Goal: Transaction & Acquisition: Purchase product/service

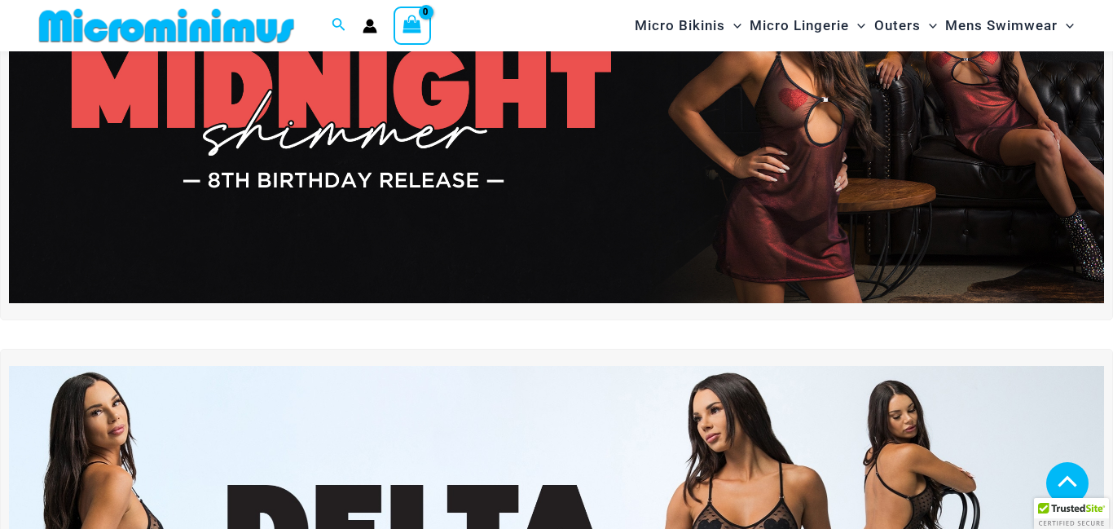
scroll to position [395, 0]
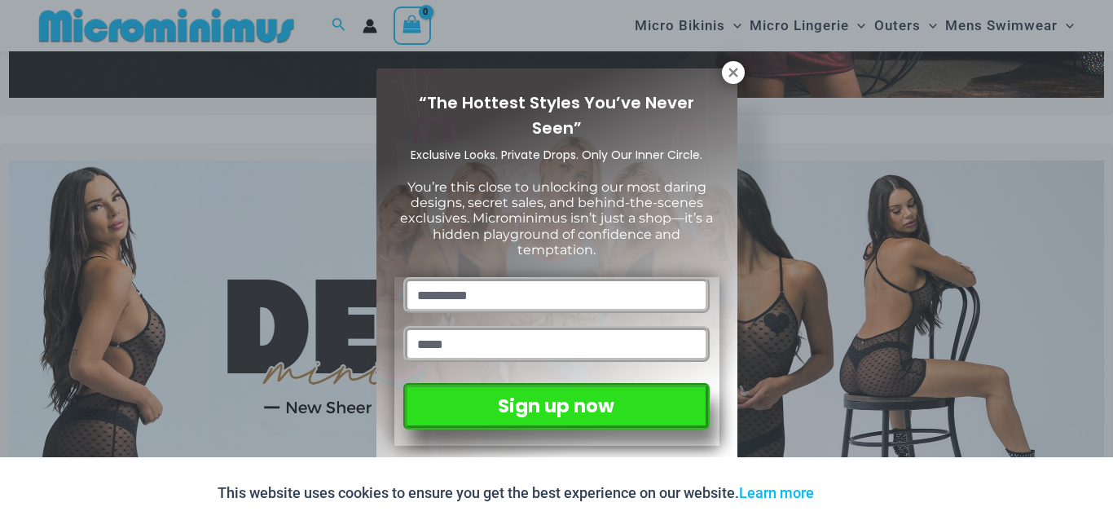
click at [349, 313] on div "“The Hottest Styles You’ve Never Seen” Exclusive Looks. Private Drops. Only Our…" at bounding box center [556, 264] width 1113 height 529
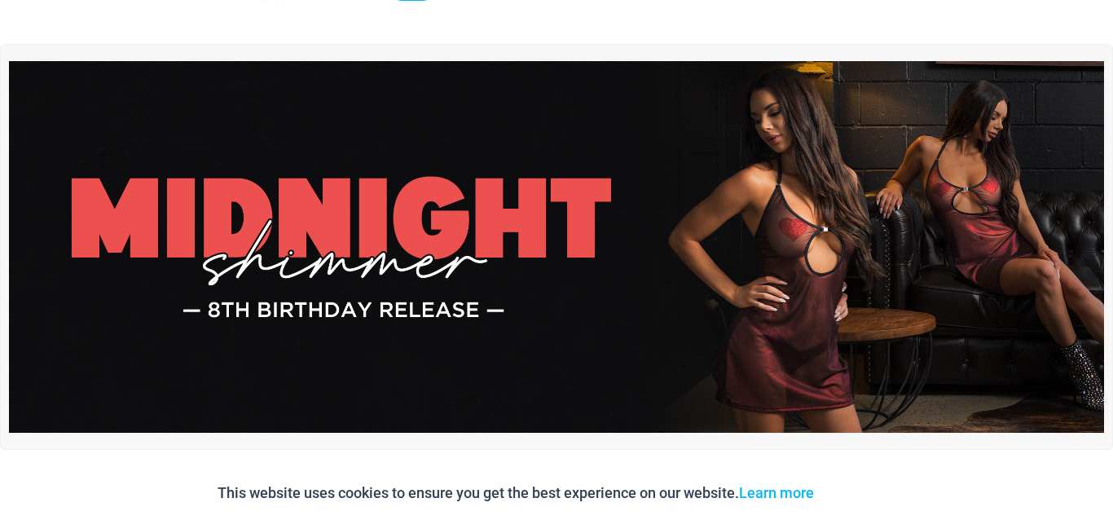
scroll to position [0, 0]
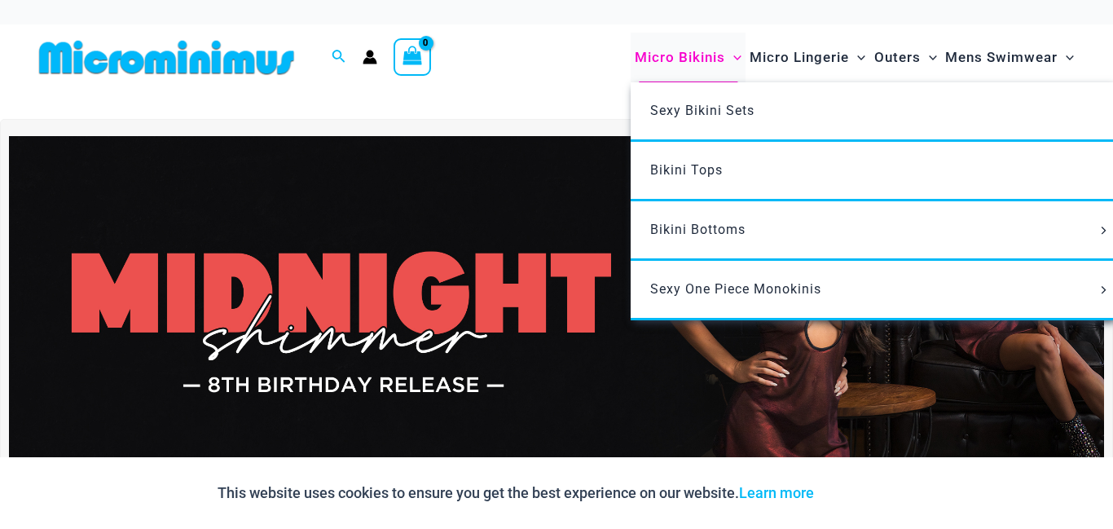
click at [655, 59] on span "Micro Bikinis" at bounding box center [680, 58] width 90 height 42
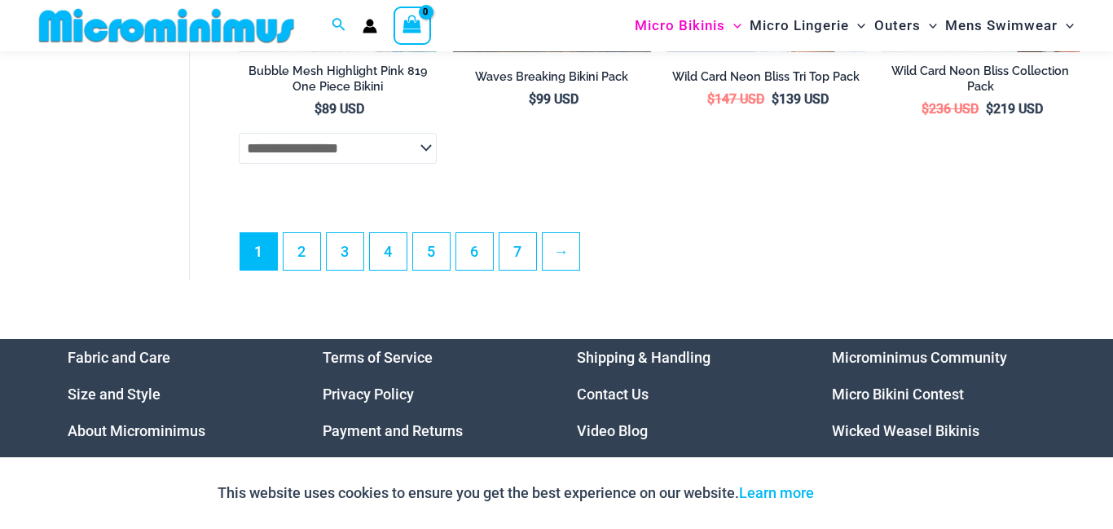
scroll to position [4042, 0]
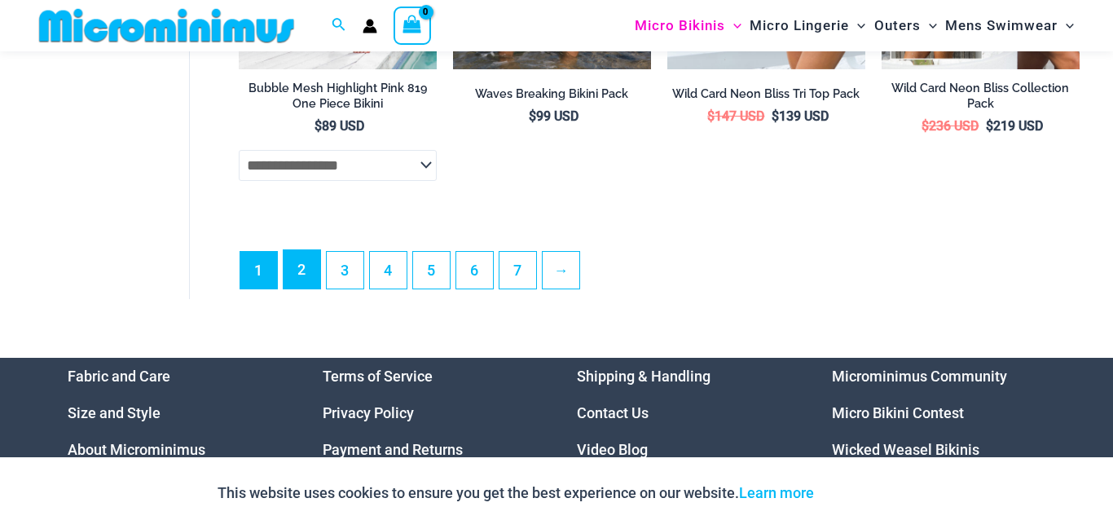
click at [304, 288] on link "2" at bounding box center [302, 269] width 37 height 38
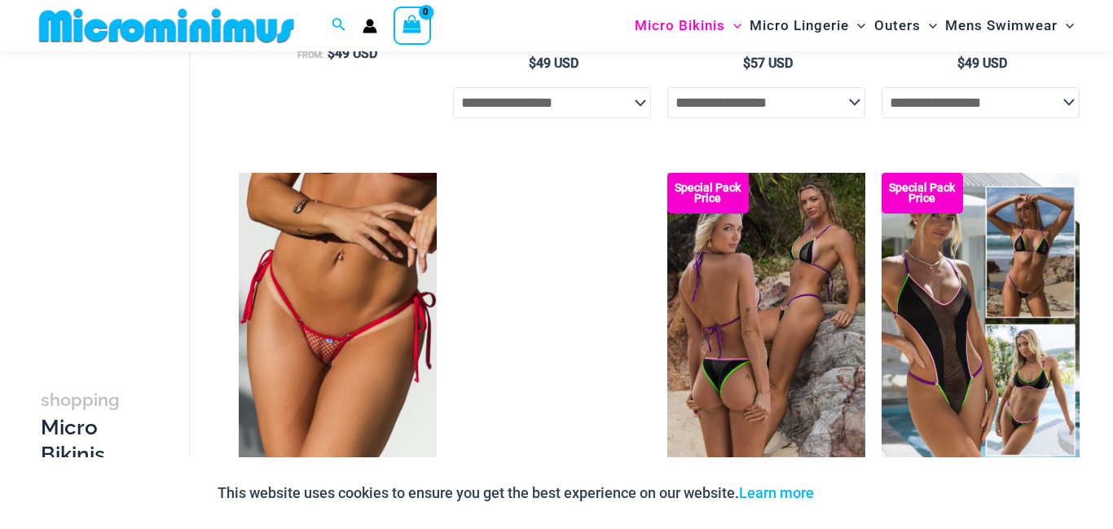
scroll to position [2785, 0]
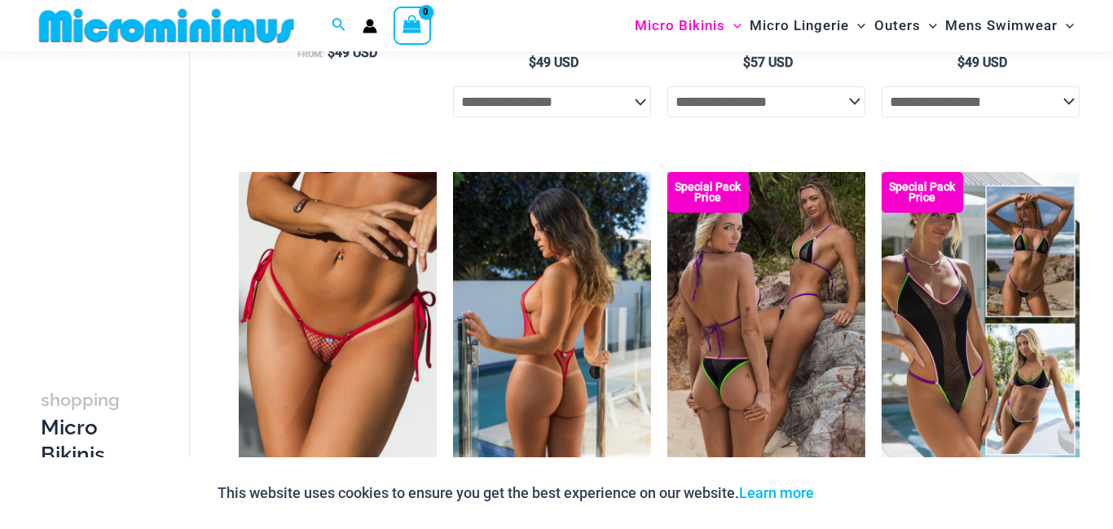
click at [540, 284] on img at bounding box center [552, 320] width 198 height 297
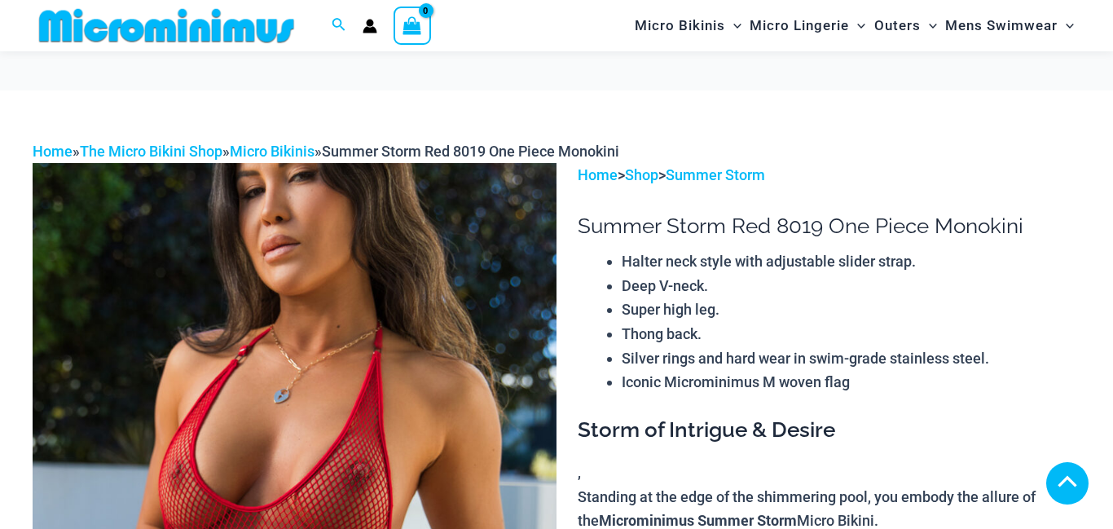
scroll to position [55, 0]
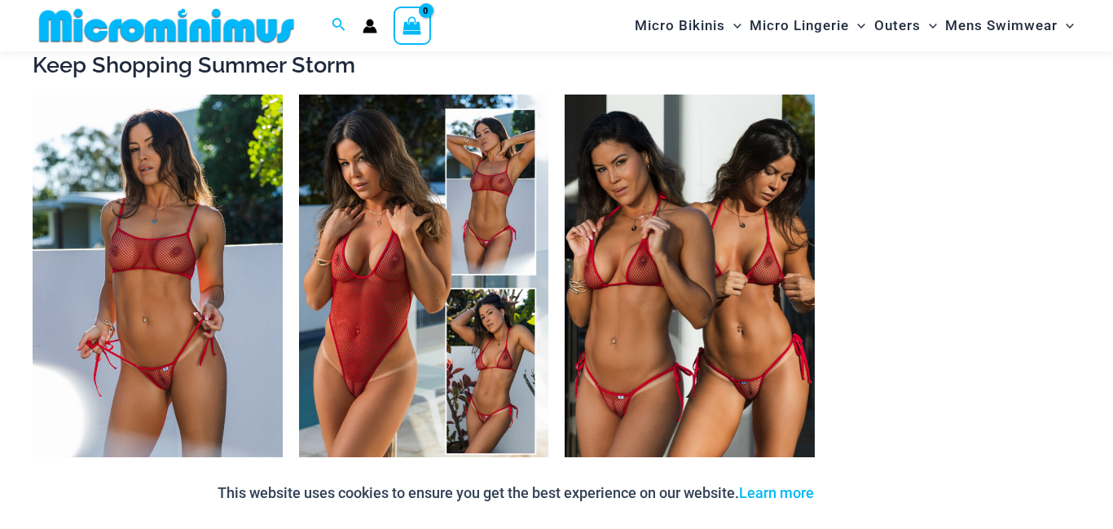
scroll to position [1434, 0]
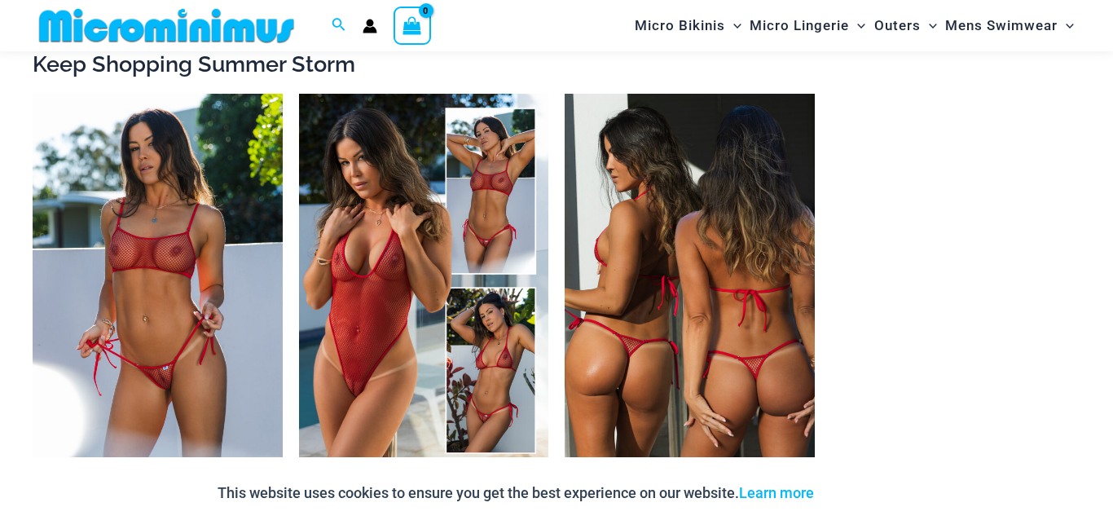
click at [690, 284] on img at bounding box center [690, 281] width 250 height 375
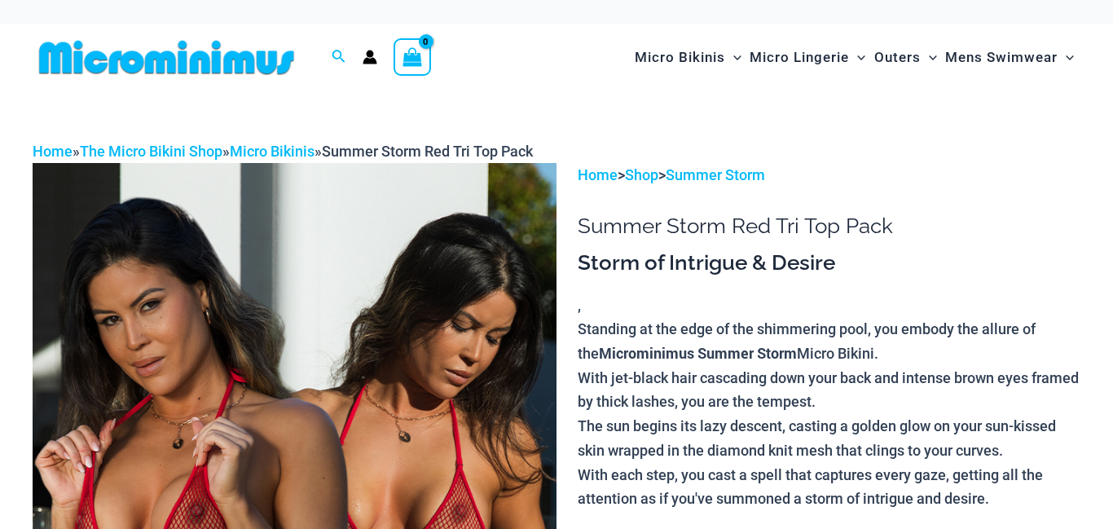
scroll to position [165, 0]
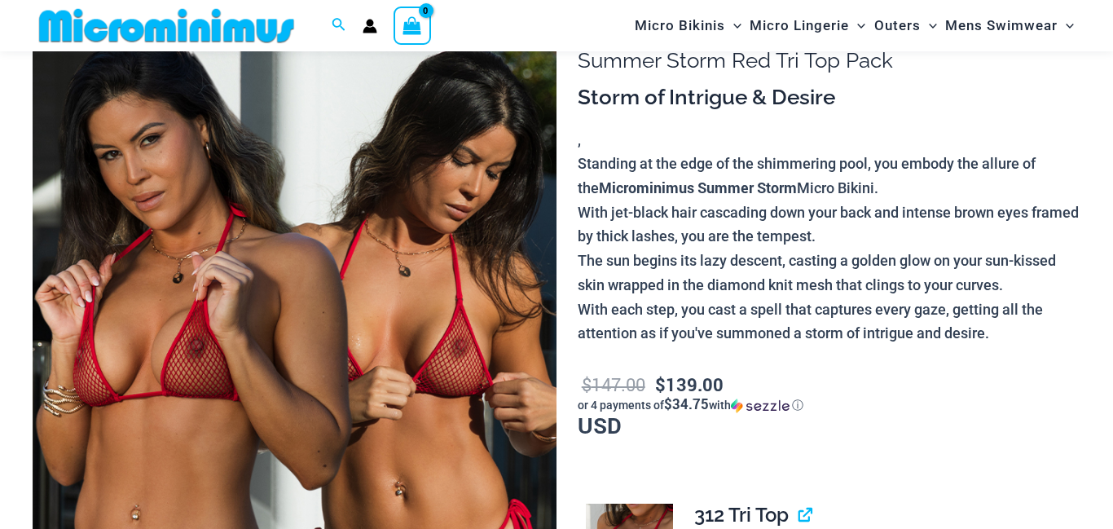
scroll to position [247, 0]
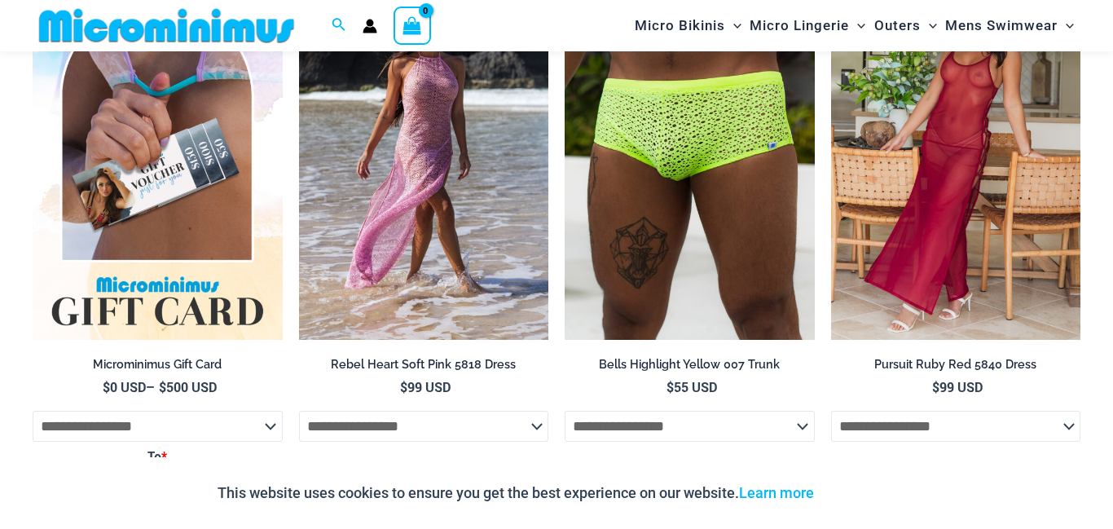
scroll to position [3053, 0]
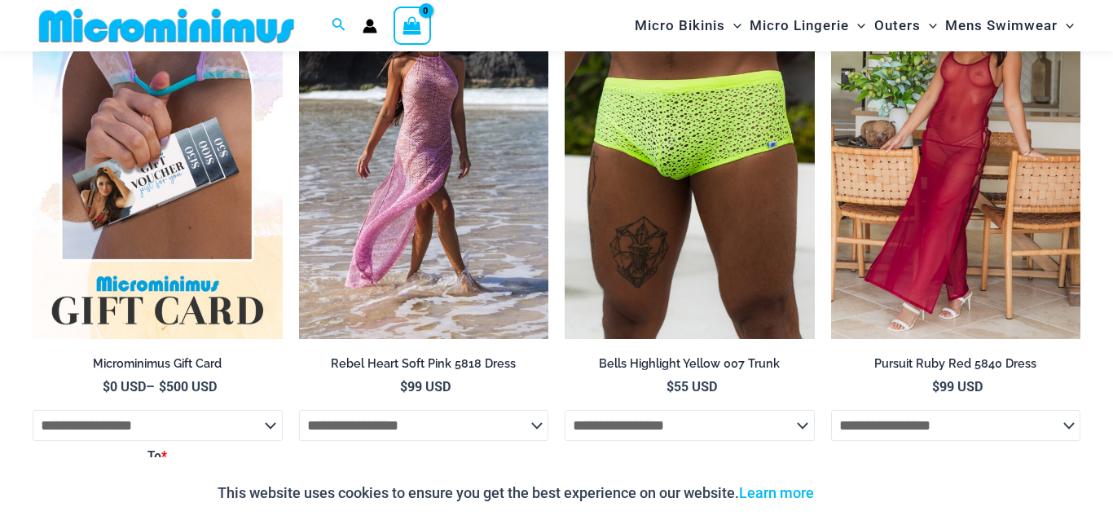
click at [82, 143] on img at bounding box center [158, 151] width 250 height 375
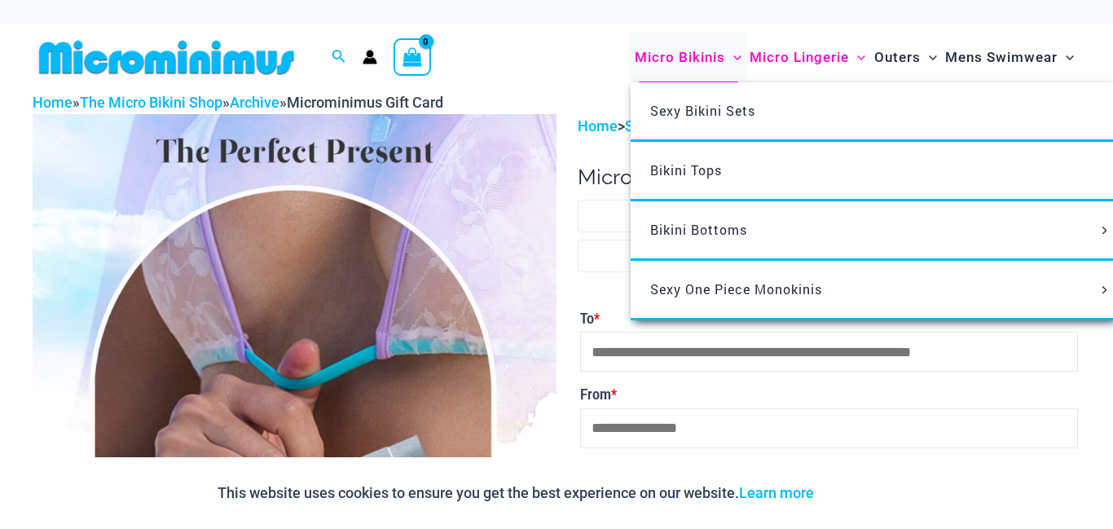
click at [684, 55] on span "Micro Bikinis" at bounding box center [680, 58] width 90 height 42
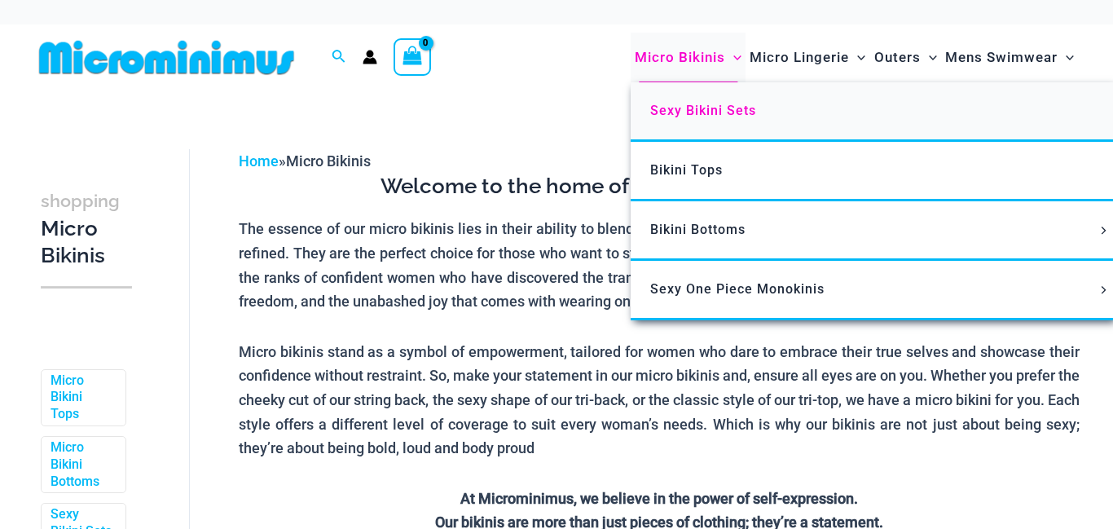
click at [683, 82] on link "Sexy Bikini Sets" at bounding box center [873, 111] width 485 height 59
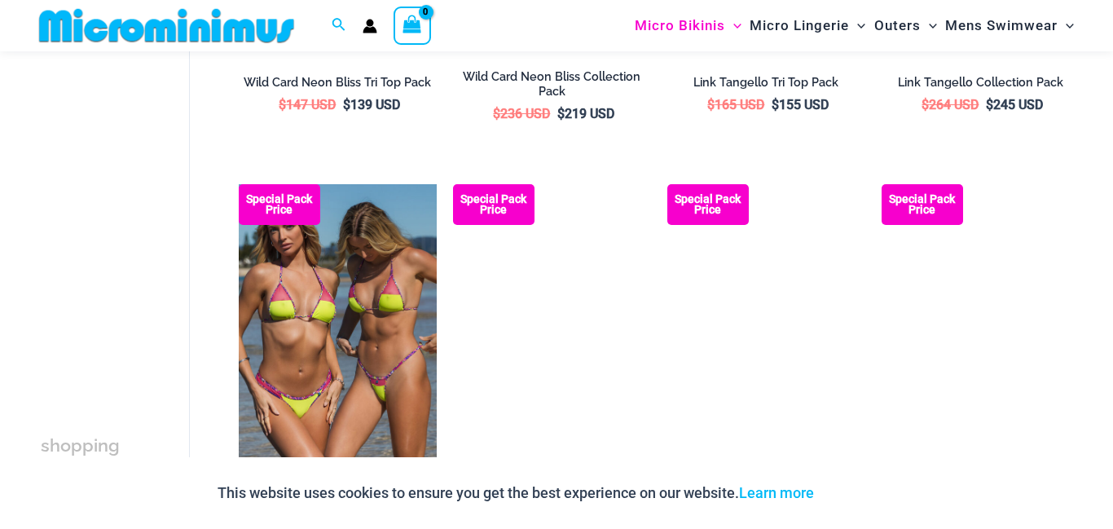
scroll to position [1264, 0]
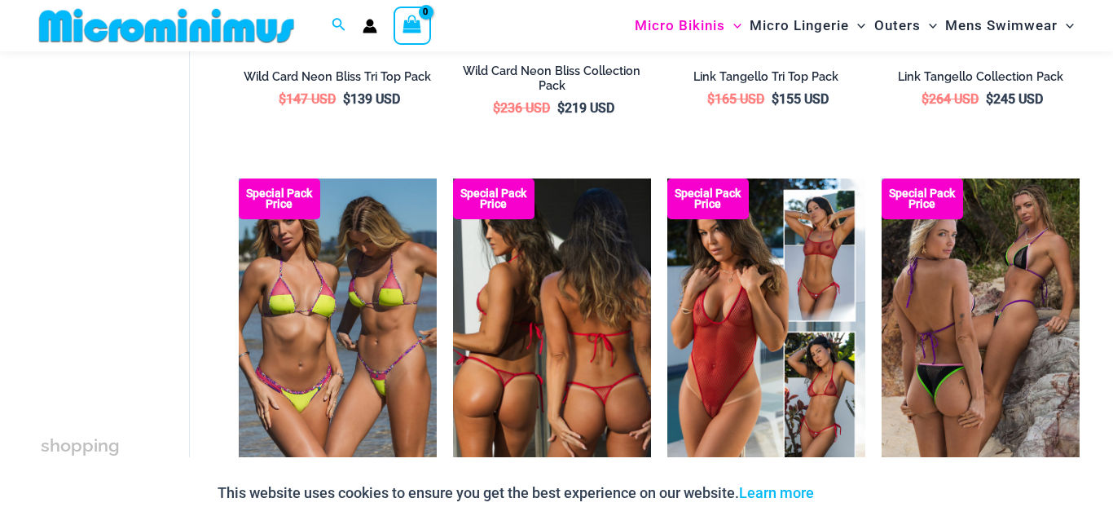
click at [571, 291] on img at bounding box center [552, 326] width 198 height 297
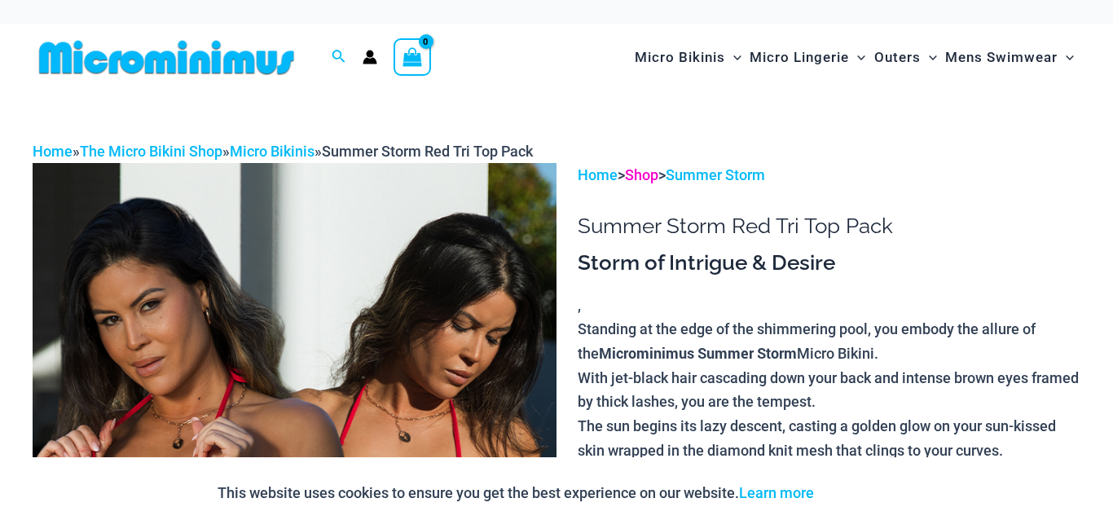
click at [642, 176] on link "Shop" at bounding box center [641, 174] width 33 height 17
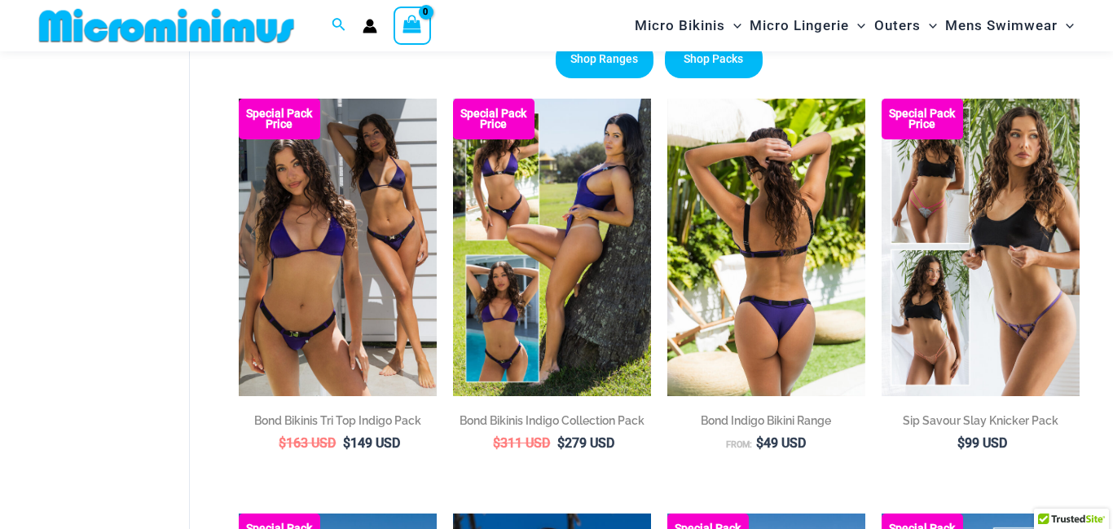
scroll to position [143, 0]
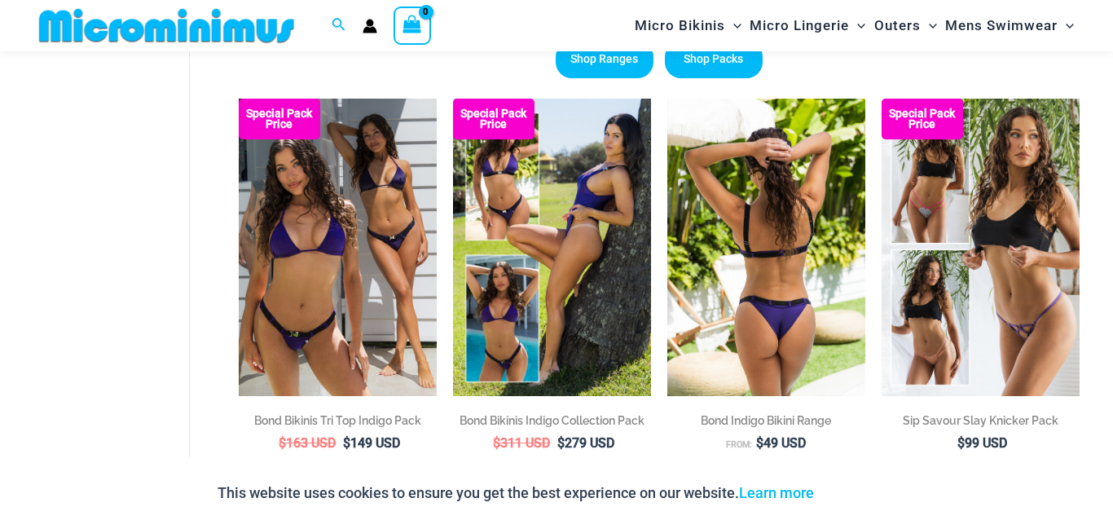
click at [758, 168] on img at bounding box center [766, 247] width 198 height 297
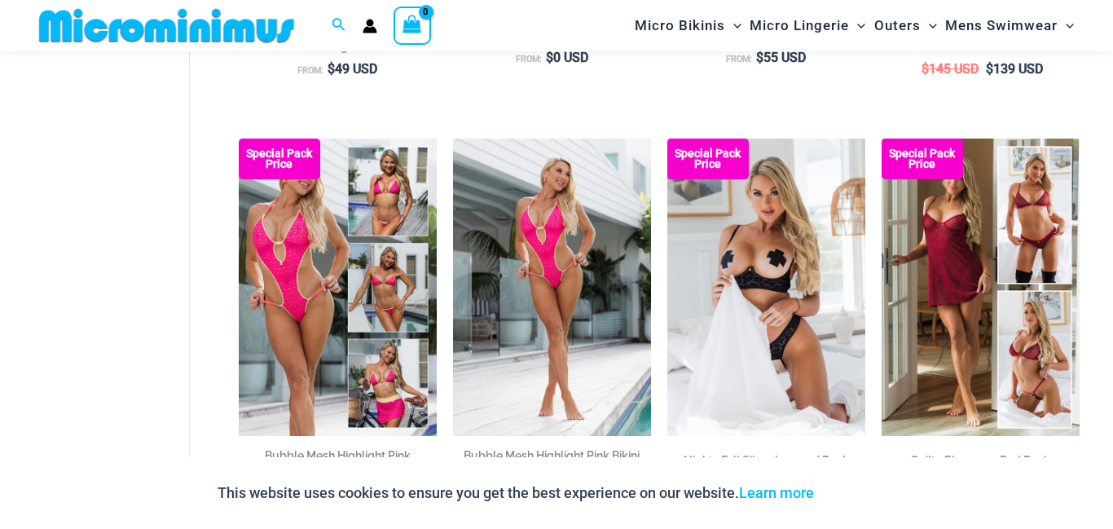
scroll to position [1369, 0]
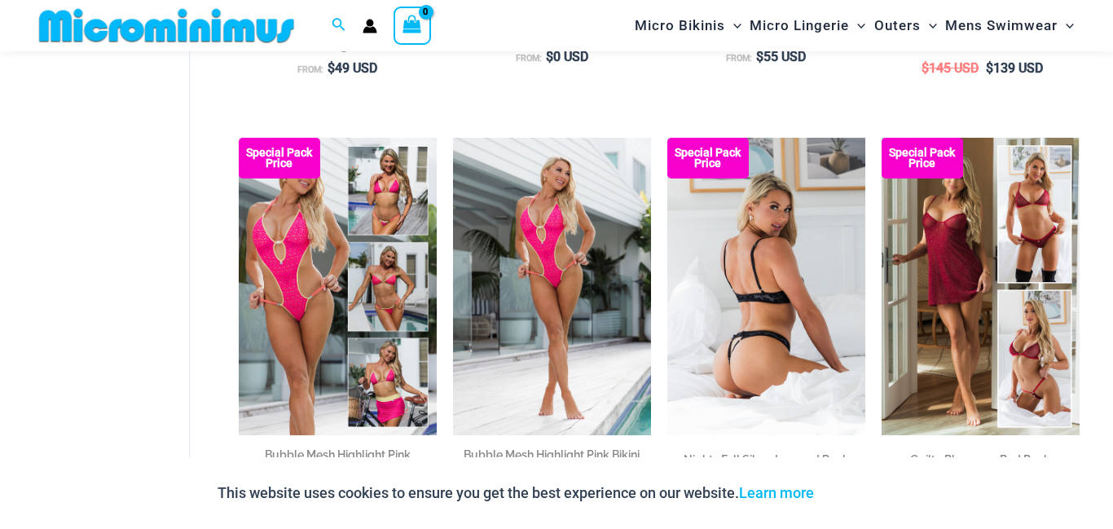
click at [760, 218] on img at bounding box center [766, 286] width 198 height 297
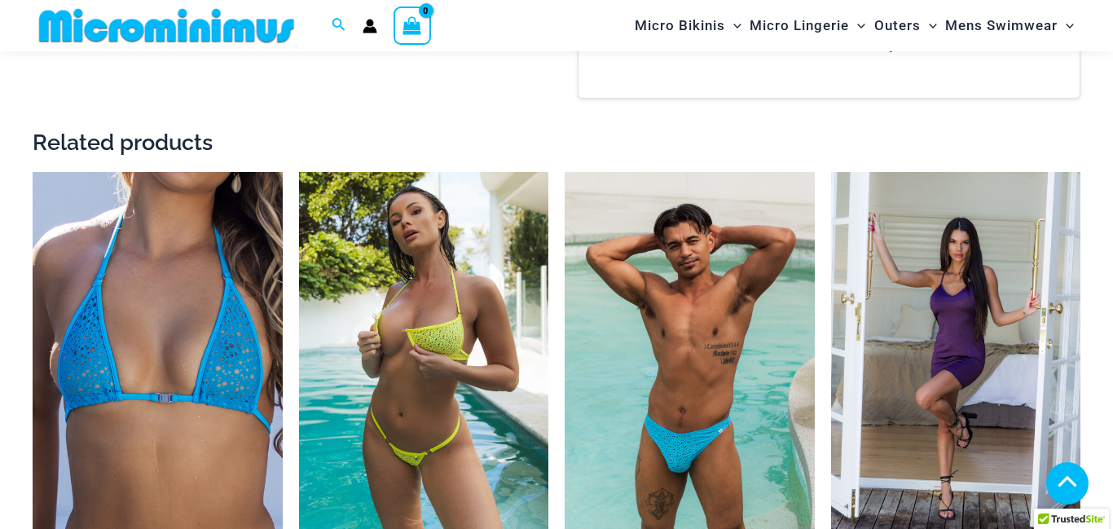
click at [439, 329] on img at bounding box center [424, 359] width 250 height 375
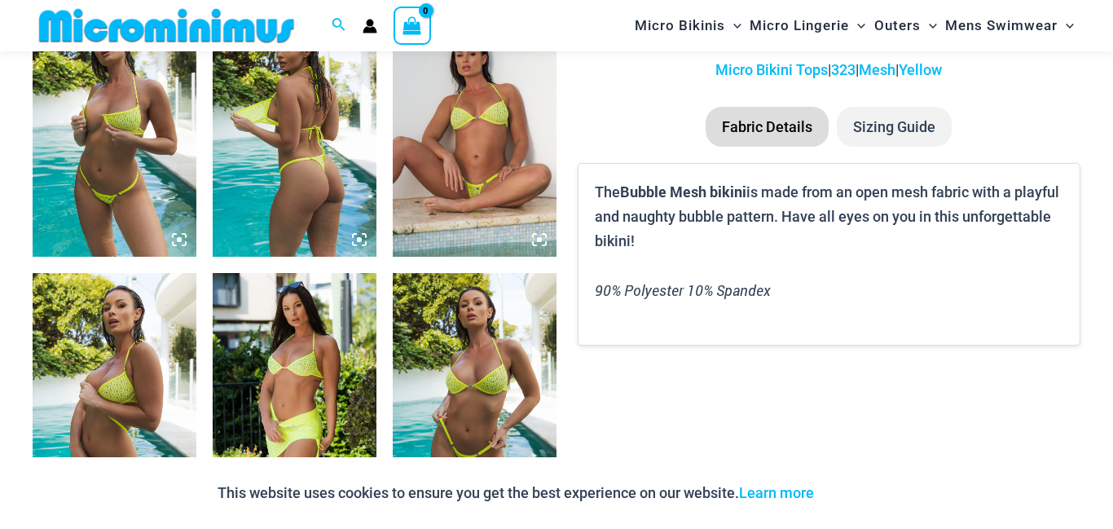
scroll to position [949, 0]
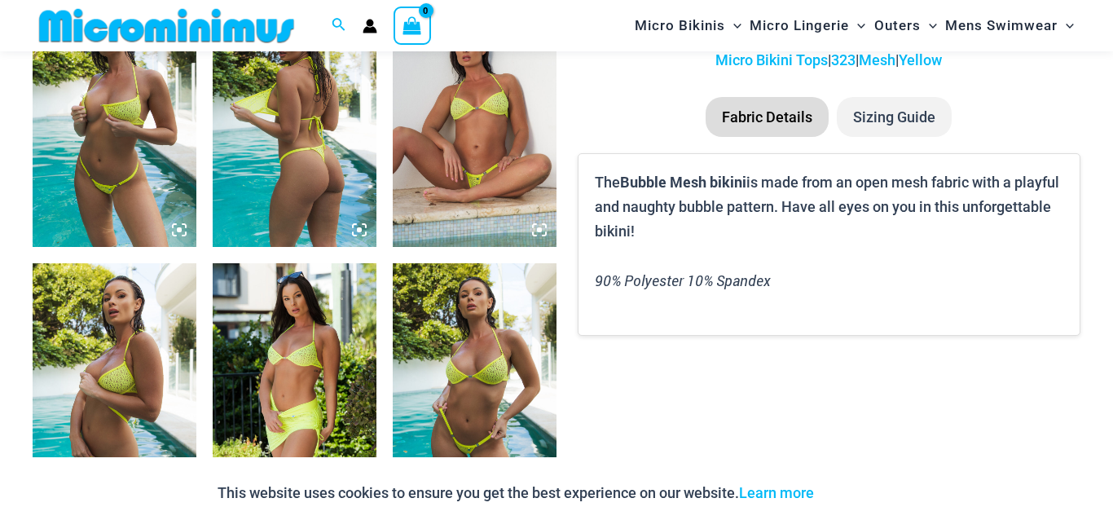
click at [121, 174] on img at bounding box center [115, 124] width 164 height 245
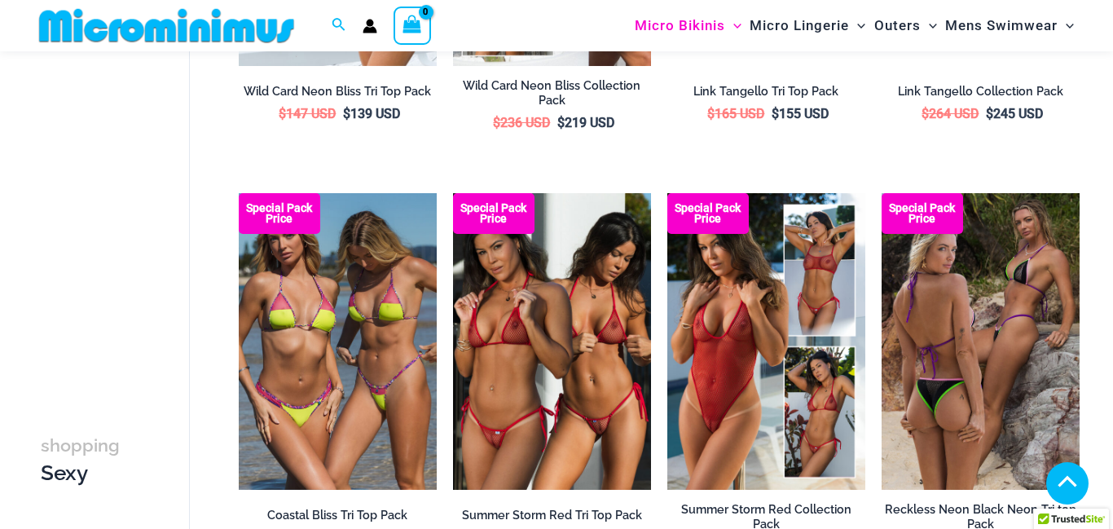
scroll to position [1264, 0]
